Goal: Task Accomplishment & Management: Manage account settings

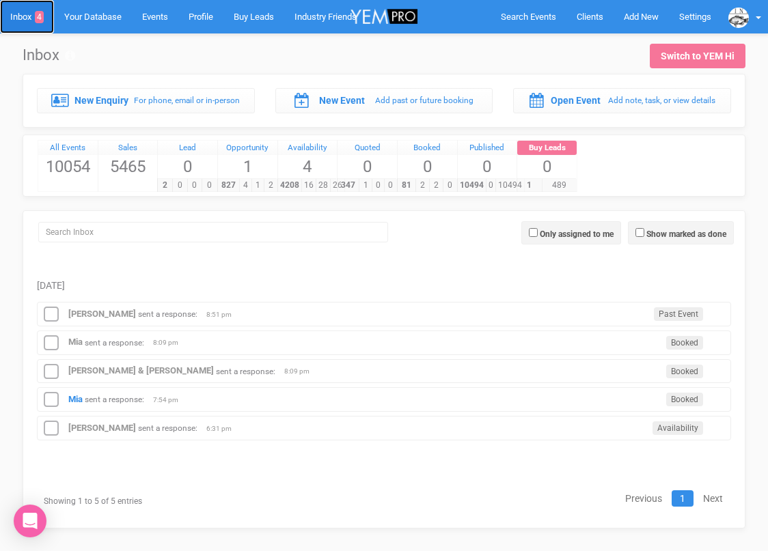
click at [29, 16] on link "Inbox 4" at bounding box center [27, 16] width 54 height 33
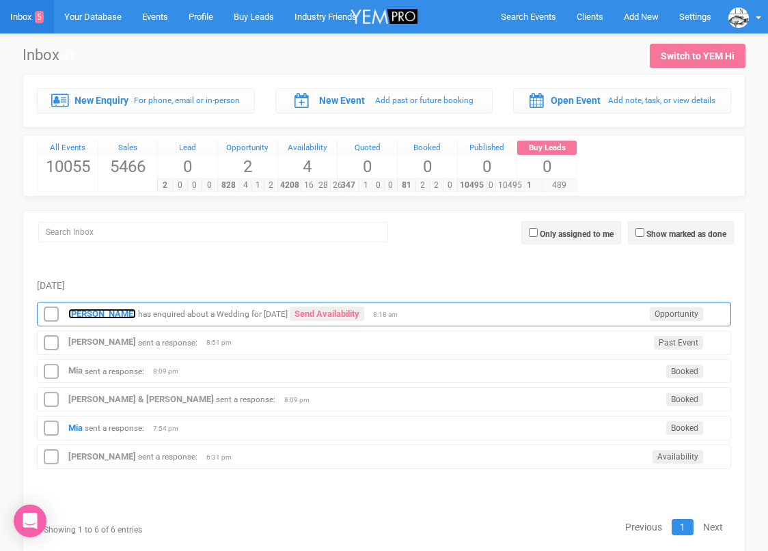
click at [98, 310] on strong "[PERSON_NAME]" at bounding box center [102, 314] width 68 height 10
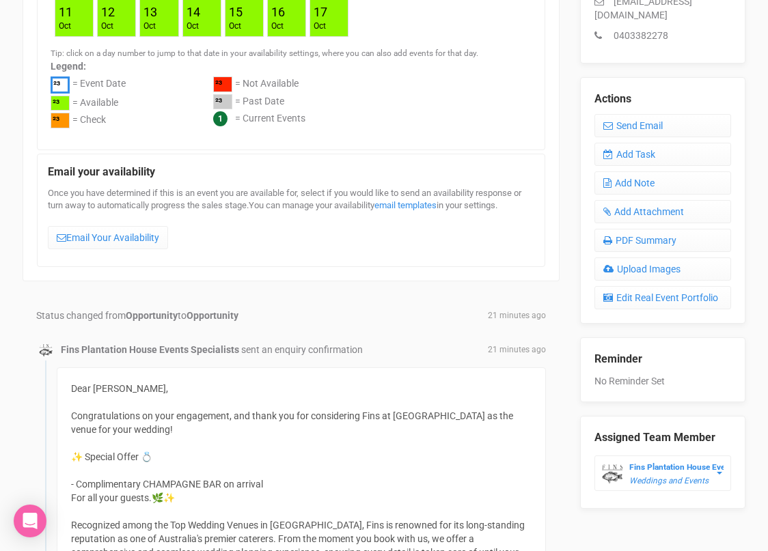
scroll to position [428, 0]
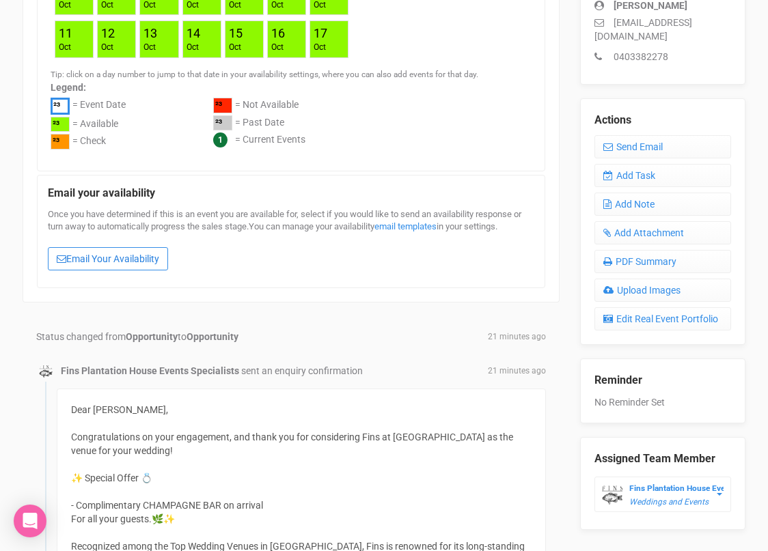
click at [137, 260] on link "Email Your Availability" at bounding box center [108, 258] width 120 height 23
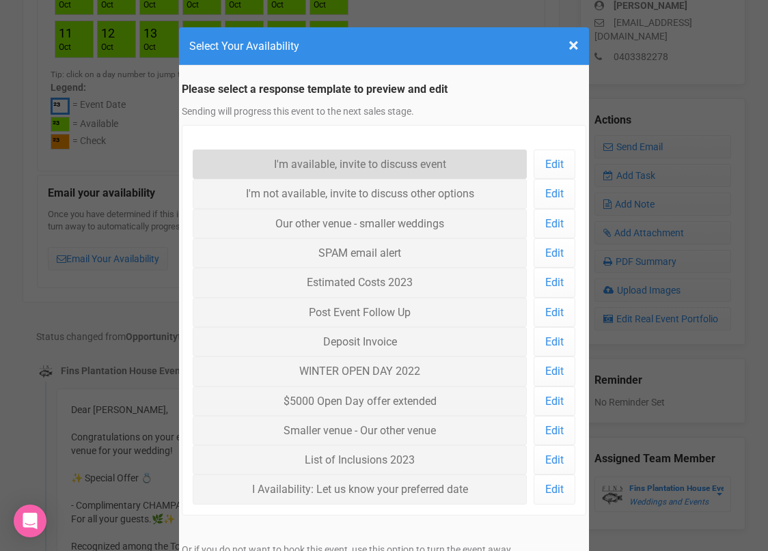
click at [323, 163] on link "I'm available, invite to discuss event" at bounding box center [360, 164] width 334 height 29
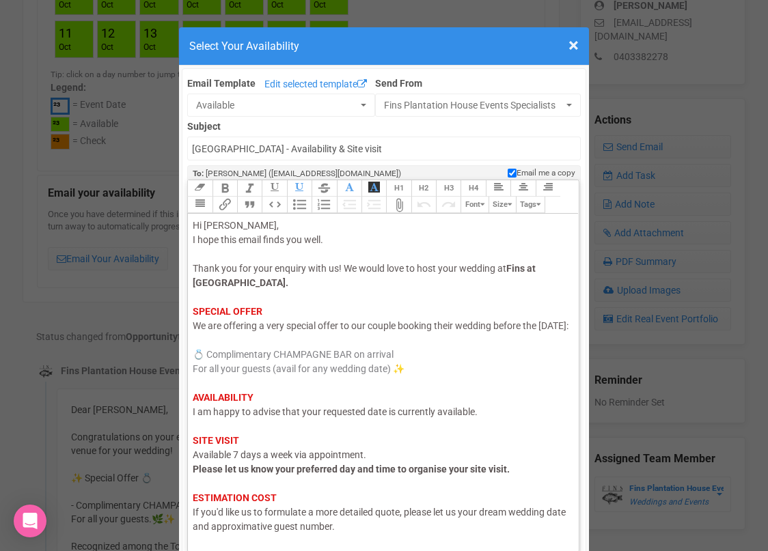
click at [388, 417] on span "I am happy to advise that your requested date is currently available." at bounding box center [335, 412] width 285 height 11
drag, startPoint x: 210, startPoint y: 340, endPoint x: 192, endPoint y: 340, distance: 18.4
click at [192, 340] on trix-editor "Hi [PERSON_NAME], I hope this email finds you well. Thank you for your enquiry …" at bounding box center [383, 379] width 391 height 331
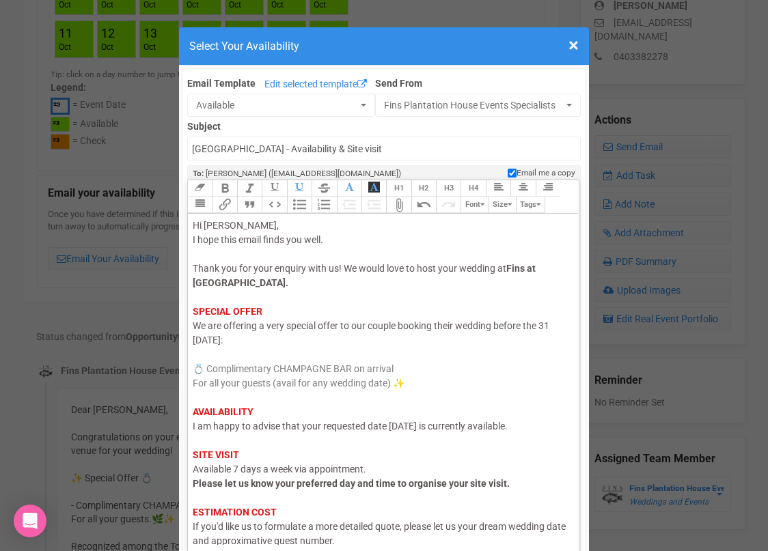
click at [554, 323] on div "Hi [PERSON_NAME], I hope this email finds you well. Thank you for your enquiry …" at bounding box center [381, 420] width 376 height 402
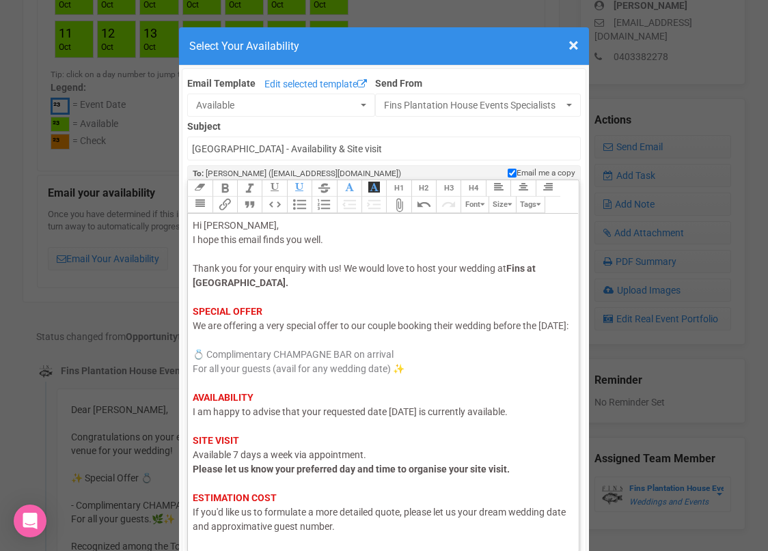
click at [210, 331] on span "We are offering a very special offer to our couple booking their wedding before…" at bounding box center [381, 325] width 376 height 11
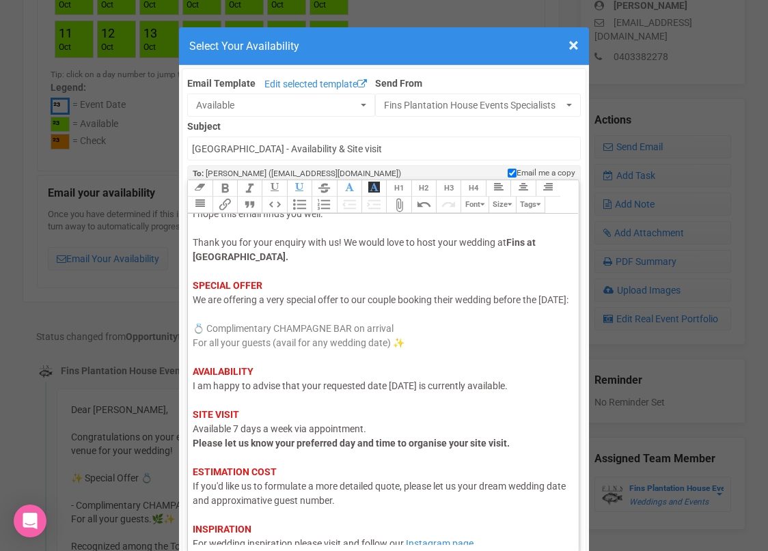
scroll to position [81, 0]
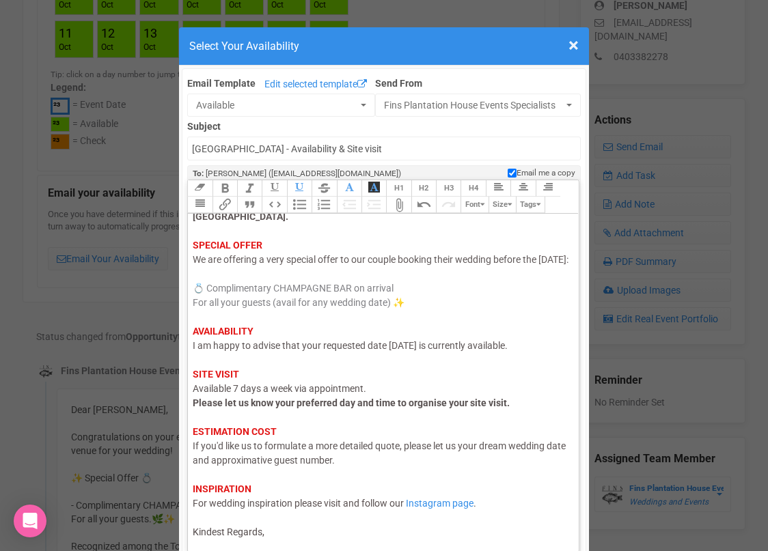
click at [269, 532] on div "Hi [PERSON_NAME], I hope this email finds you well. Thank you for your enquiry …" at bounding box center [381, 345] width 376 height 387
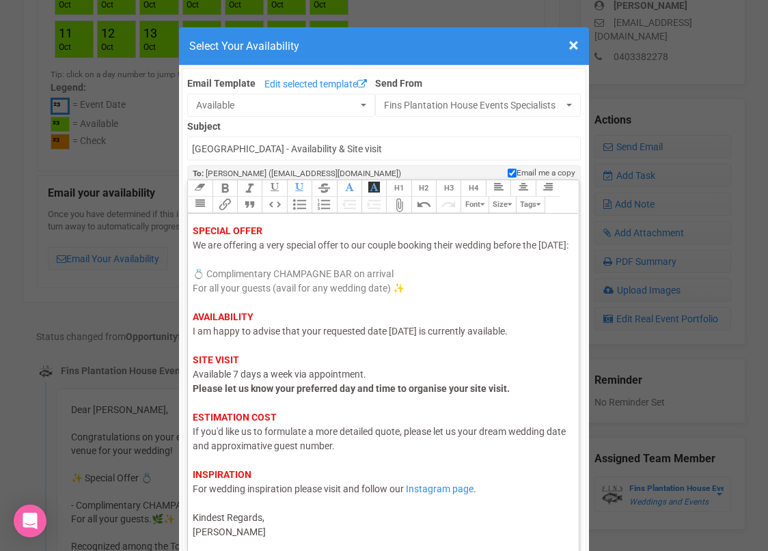
type trix-editor "<div><span style="color: rgb(95, 88, 88);">Hi [PERSON_NAME],</span><br><span st…"
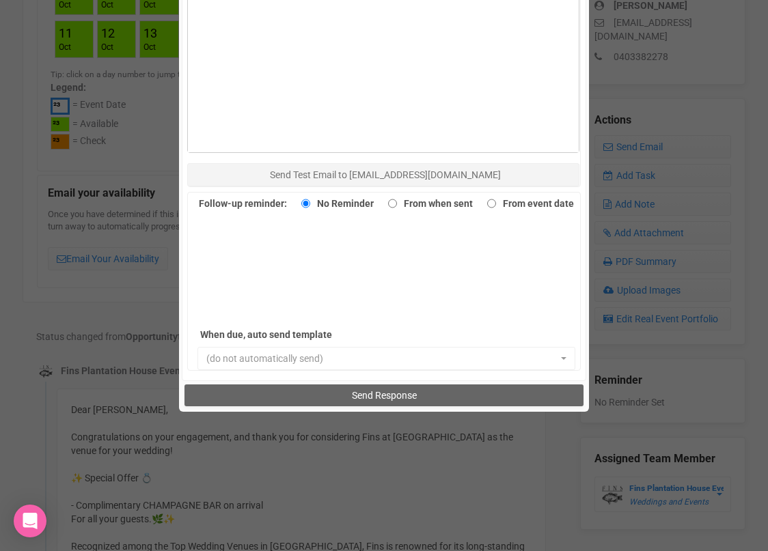
scroll to position [857, 0]
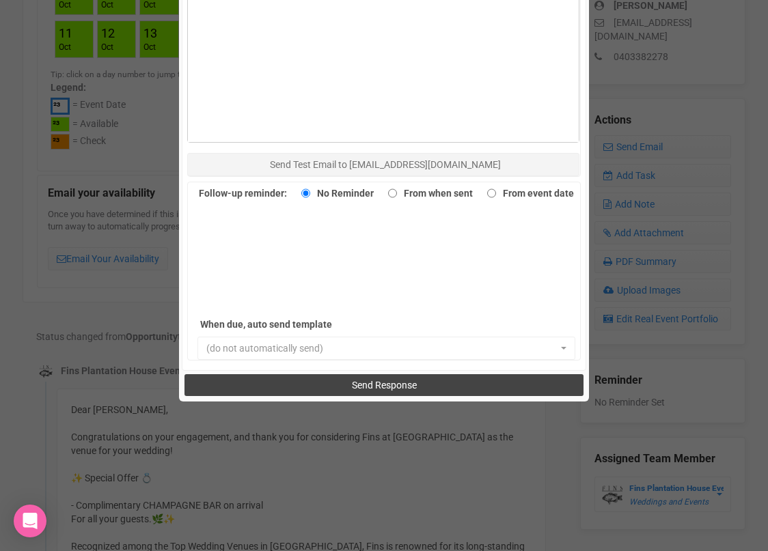
click at [327, 393] on button "Send Response" at bounding box center [383, 385] width 398 height 22
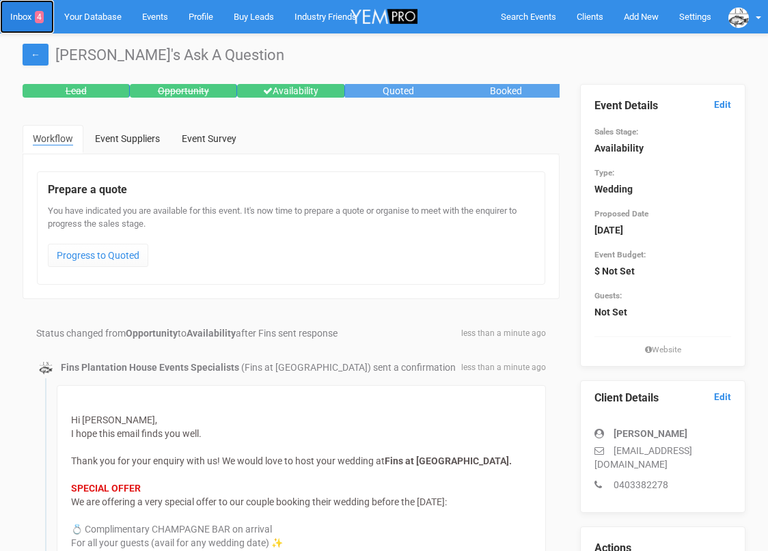
click at [18, 11] on link "Inbox 4" at bounding box center [27, 16] width 54 height 33
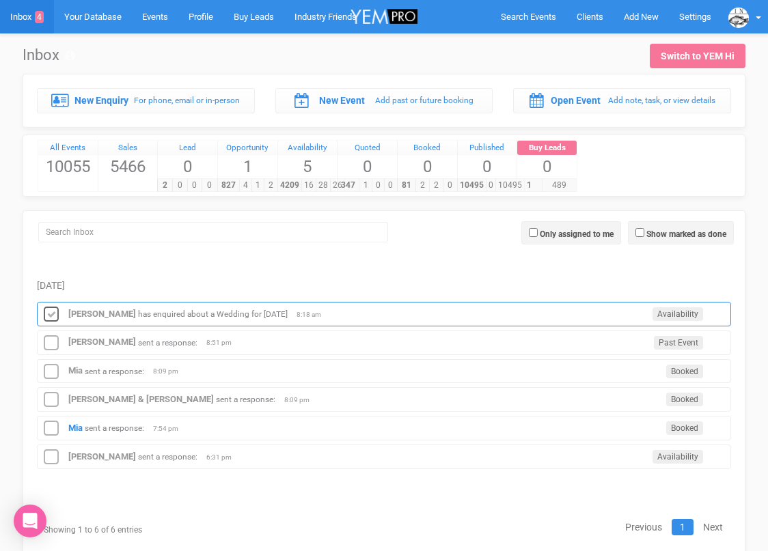
click at [55, 313] on icon at bounding box center [51, 315] width 20 height 18
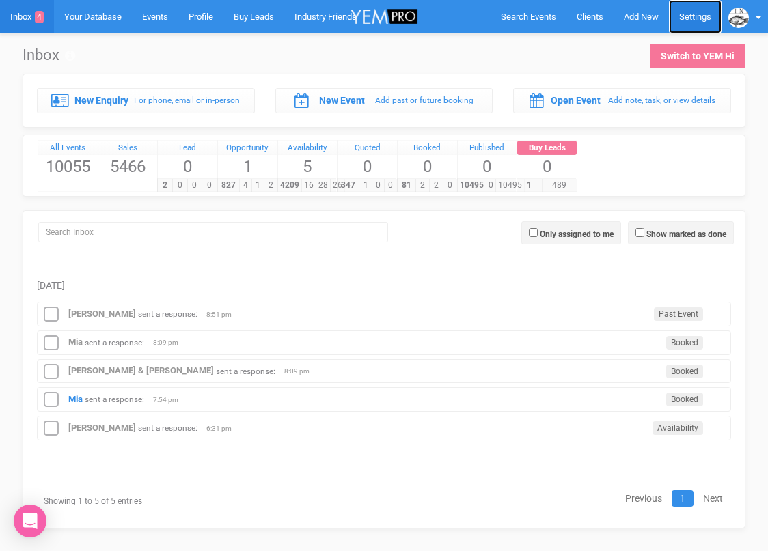
click at [694, 19] on link "Settings" at bounding box center [695, 16] width 53 height 33
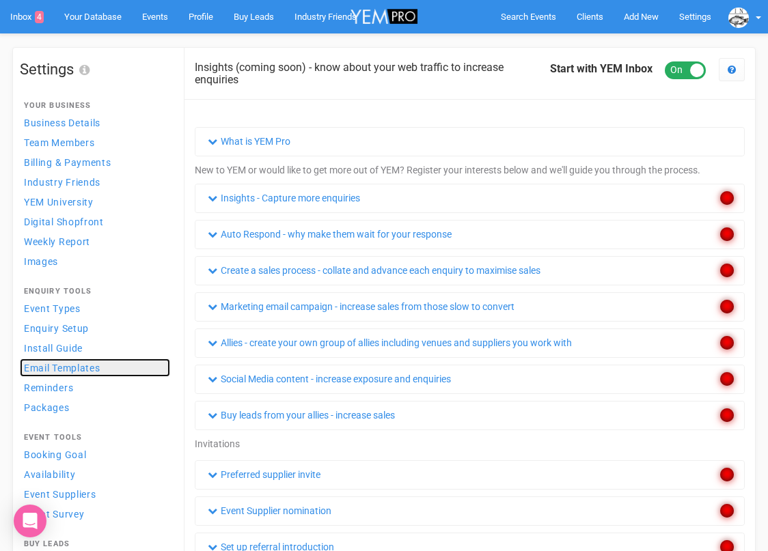
click at [72, 364] on span "Email Templates" at bounding box center [62, 368] width 77 height 11
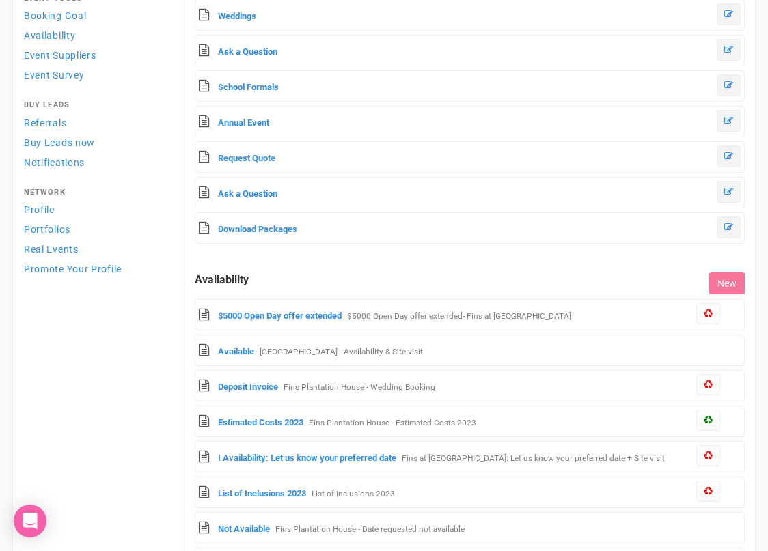
scroll to position [442, 0]
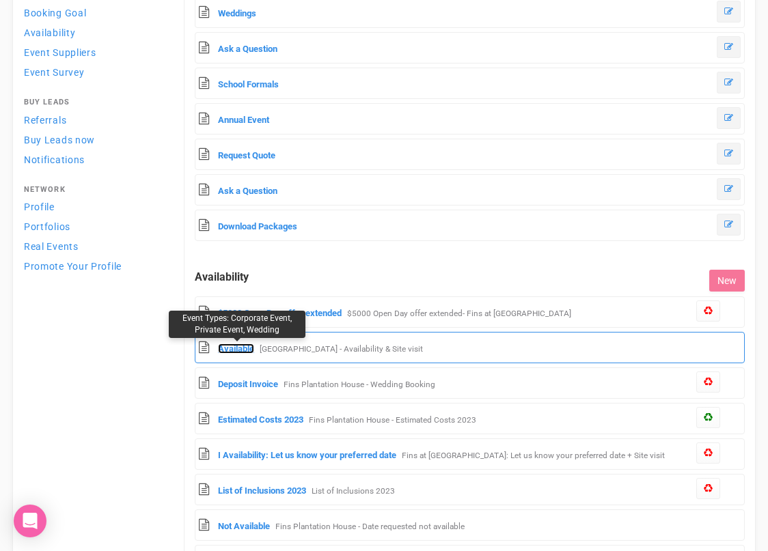
click at [231, 349] on link "Available" at bounding box center [236, 349] width 36 height 10
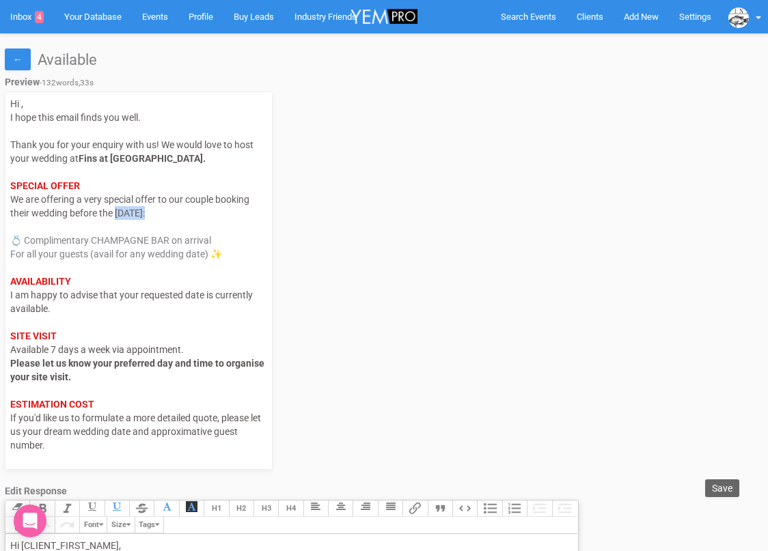
drag, startPoint x: 145, startPoint y: 210, endPoint x: 118, endPoint y: 212, distance: 26.7
click at [118, 212] on span "We are offering a very special offer to our couple booking their wedding before…" at bounding box center [129, 206] width 239 height 25
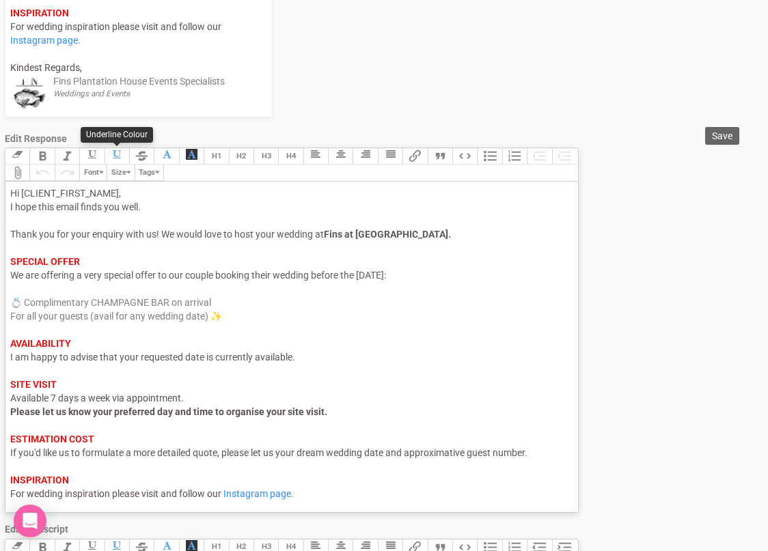
scroll to position [439, 0]
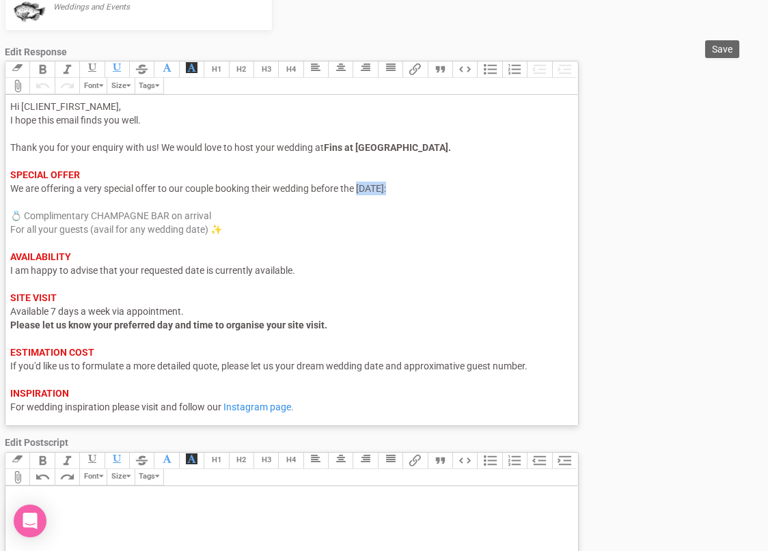
drag, startPoint x: 391, startPoint y: 185, endPoint x: 360, endPoint y: 185, distance: 30.7
click at [360, 185] on span "We are offering a very special offer to our couple booking their wedding before…" at bounding box center [198, 188] width 376 height 11
type trix-editor "<div><span style="color: rgb(95, 88, 88);">Hi [CLIENT_FIRST_NAME],</span><br><s…"
click at [369, 224] on div "Hi [CLIENT_FIRST_NAME], I hope this email finds you well. Thank you for your en…" at bounding box center [289, 271] width 558 height 342
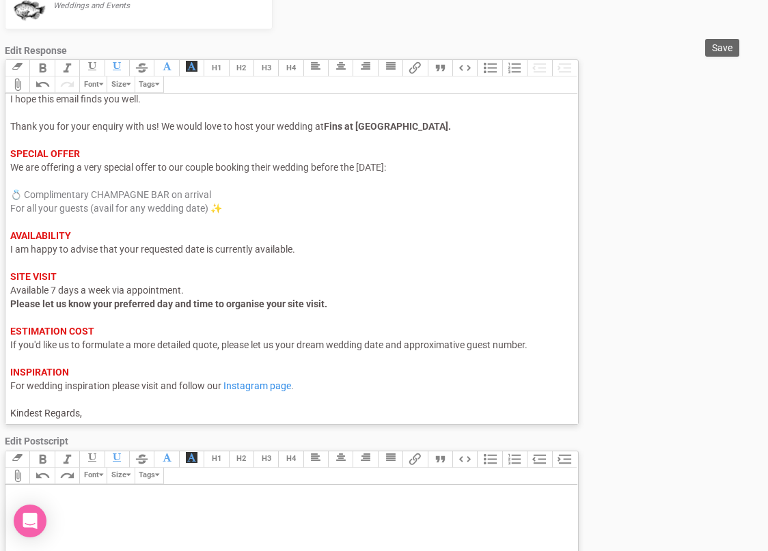
scroll to position [385, 0]
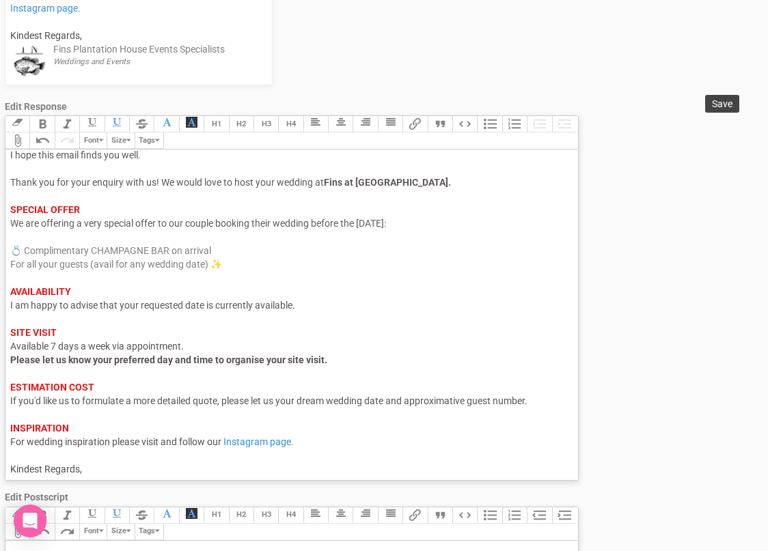
click at [715, 111] on button "Save" at bounding box center [722, 104] width 34 height 18
